Goal: Information Seeking & Learning: Learn about a topic

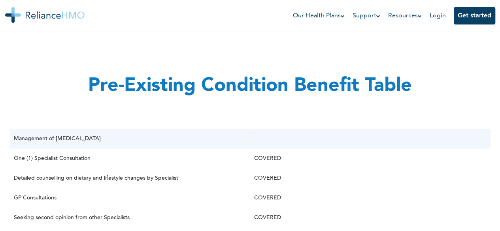
click at [266, 102] on div "Pre-Existing Condition Benefit Table" at bounding box center [250, 79] width 480 height 79
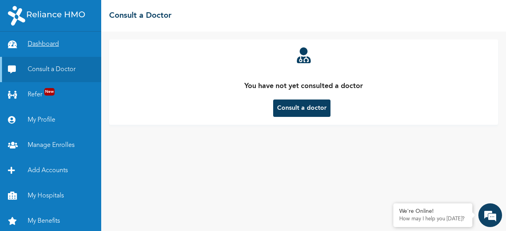
click at [40, 44] on link "Dashboard" at bounding box center [50, 44] width 101 height 25
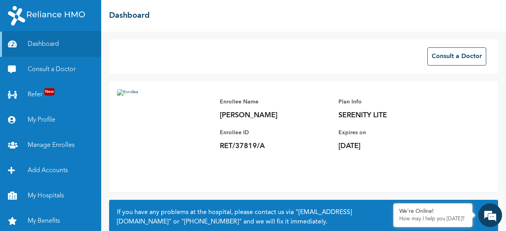
click at [272, 166] on div "Enrollee Name [PERSON_NAME] Enrollee ID RET/37819/A Plan Info SERENITY LITE Exp…" at bounding box center [303, 136] width 389 height 111
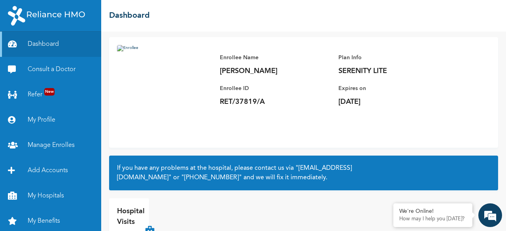
scroll to position [75, 0]
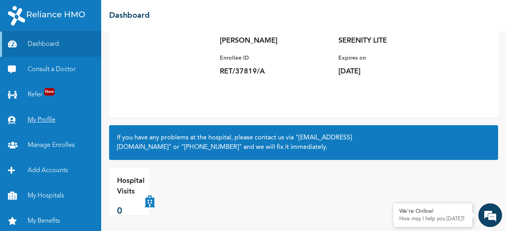
click at [46, 120] on link "My Profile" at bounding box center [50, 119] width 101 height 25
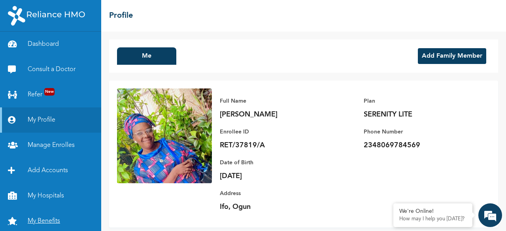
click at [36, 218] on link "My Benefits" at bounding box center [50, 221] width 101 height 25
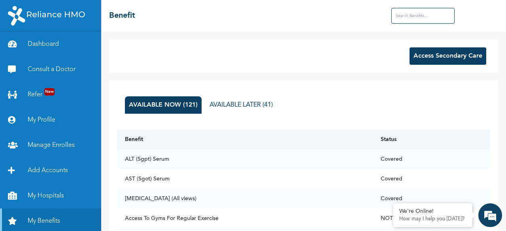
scroll to position [16, 0]
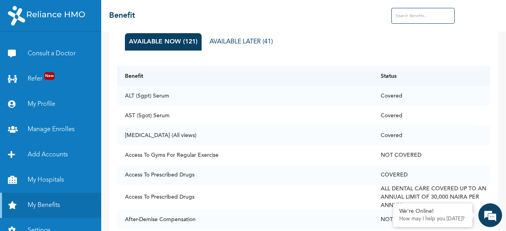
scroll to position [47, 0]
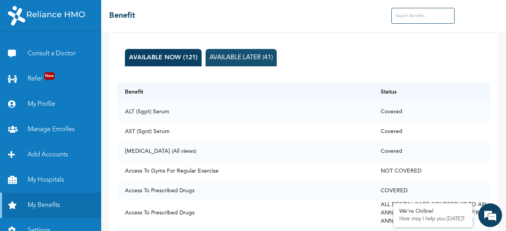
click at [267, 63] on button "AVAILABLE LATER (41)" at bounding box center [240, 57] width 71 height 17
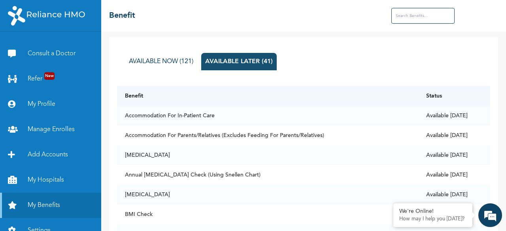
scroll to position [0, 0]
